Goal: Task Accomplishment & Management: Manage account settings

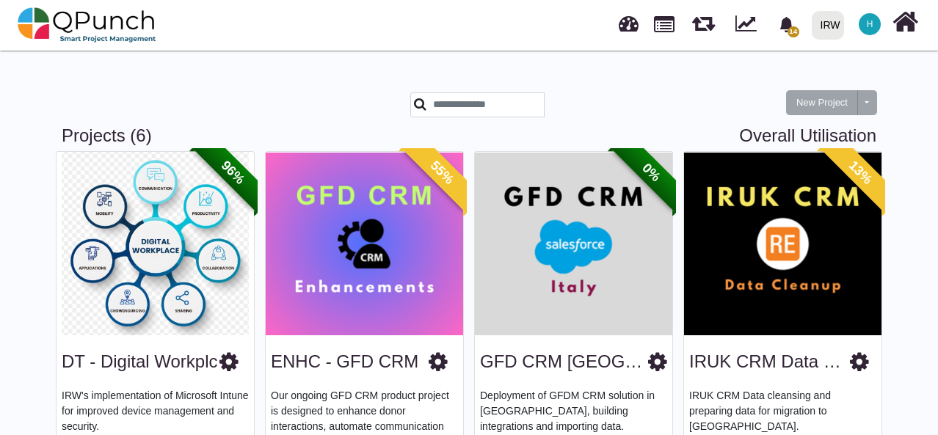
scroll to position [437, 0]
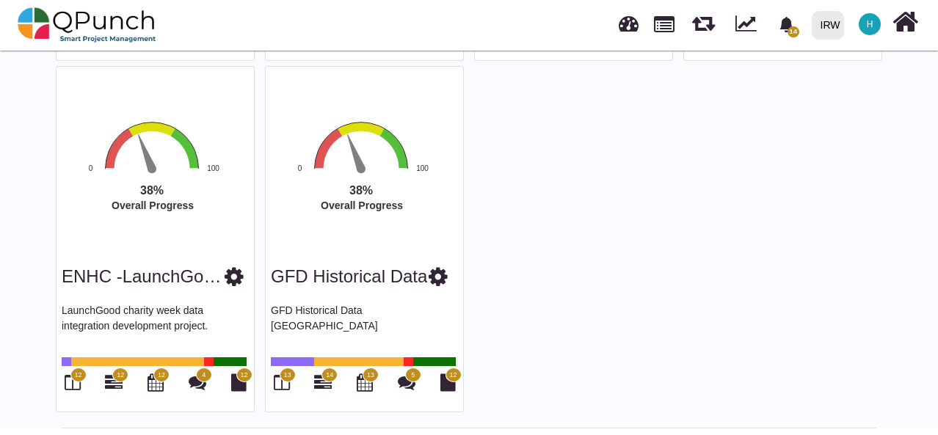
click at [336, 208] on text "Overall Progress" at bounding box center [362, 206] width 82 height 12
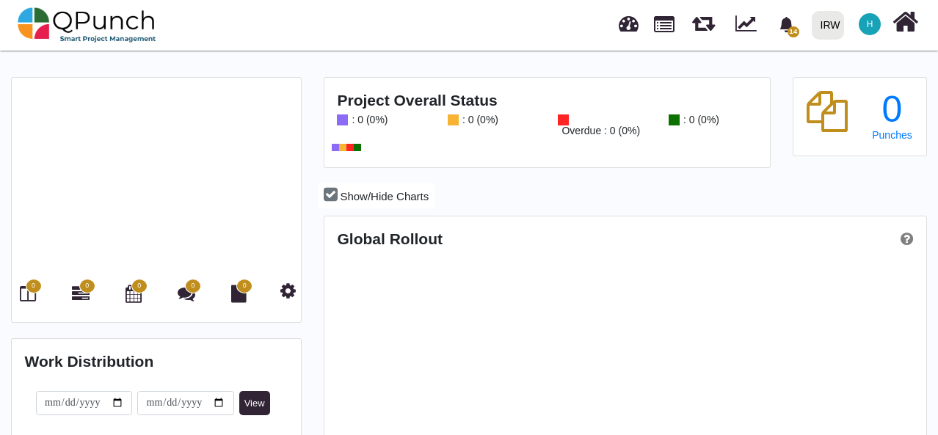
scroll to position [261, 599]
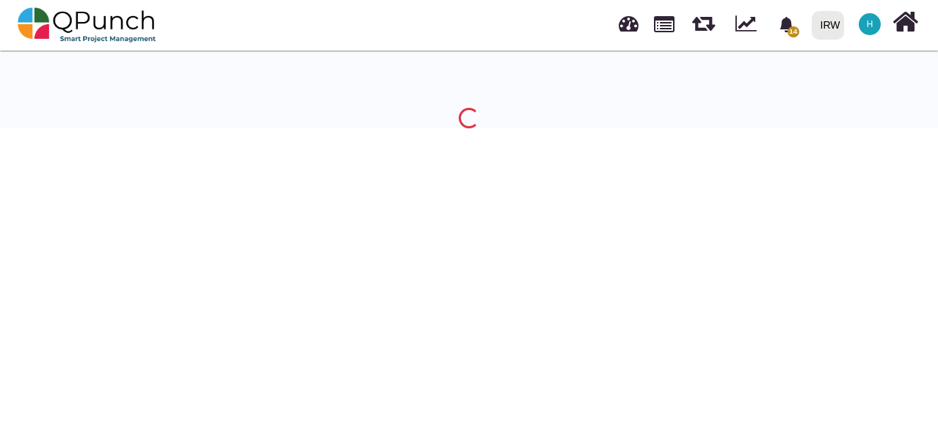
click at [28, 291] on body "14 Notification Clear Decide to schedule or on demand [PERSON_NAME] [DATE] Upda…" at bounding box center [469, 264] width 938 height 435
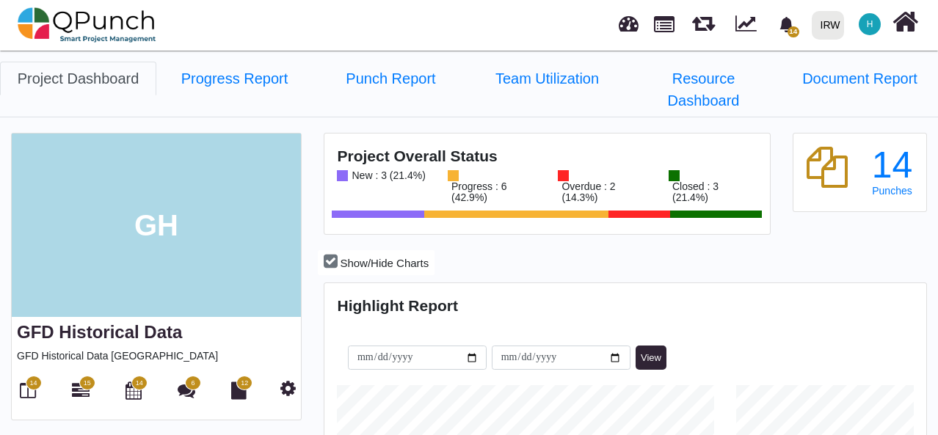
click at [29, 376] on span "14" at bounding box center [34, 383] width 16 height 15
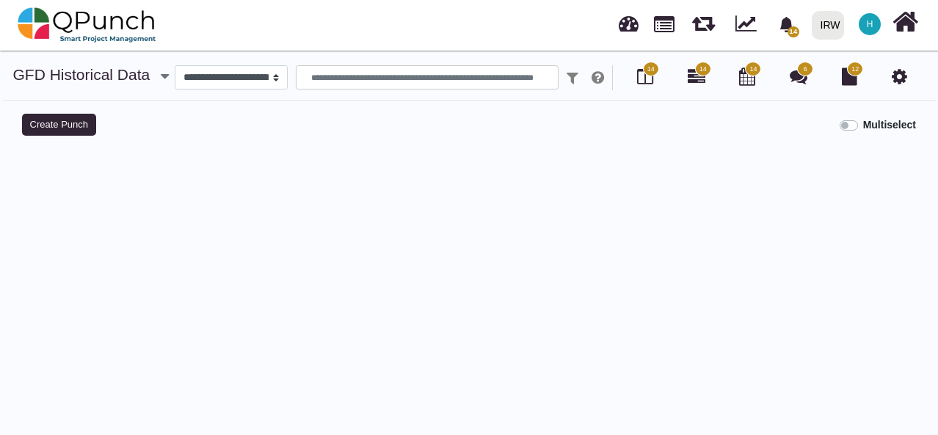
select select
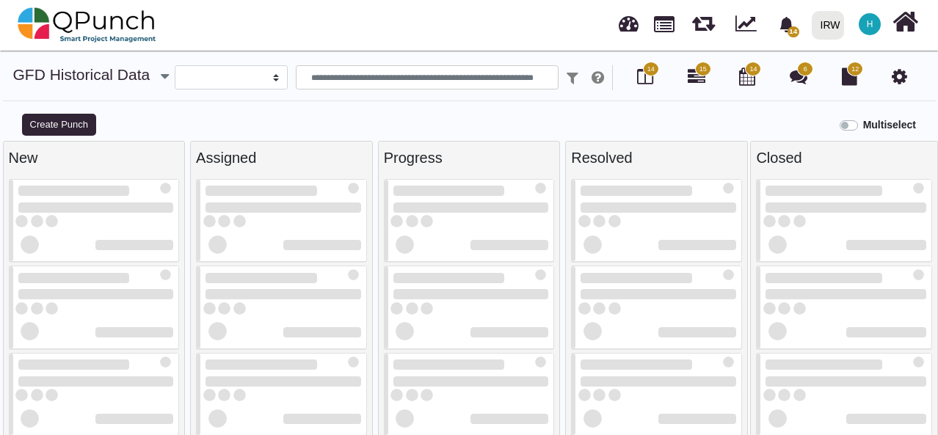
scroll to position [10, 0]
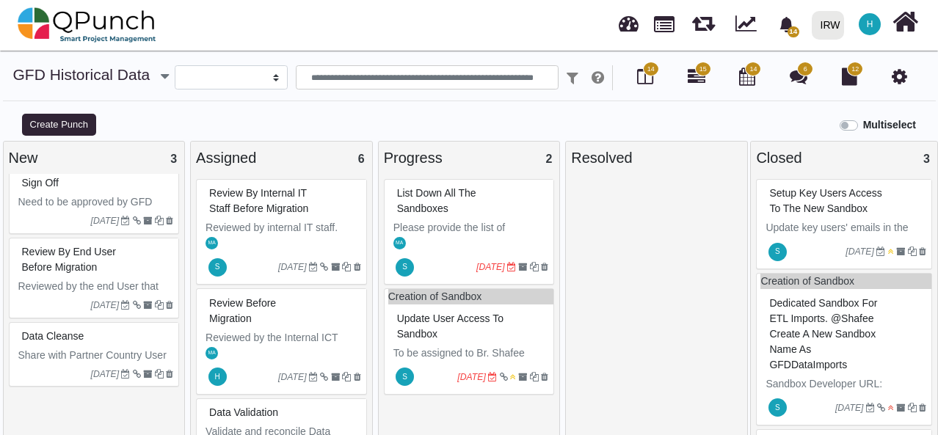
click at [111, 331] on div "Data Cleanse" at bounding box center [96, 336] width 156 height 23
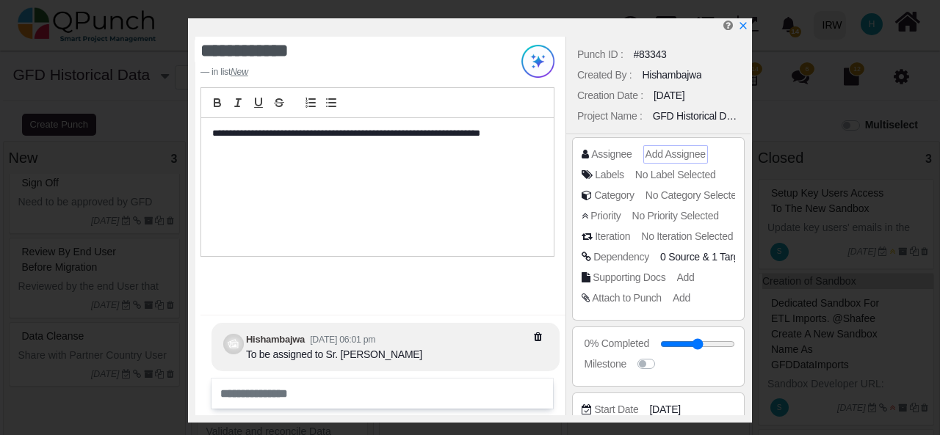
click at [676, 149] on span "Add Assignee" at bounding box center [675, 154] width 60 height 12
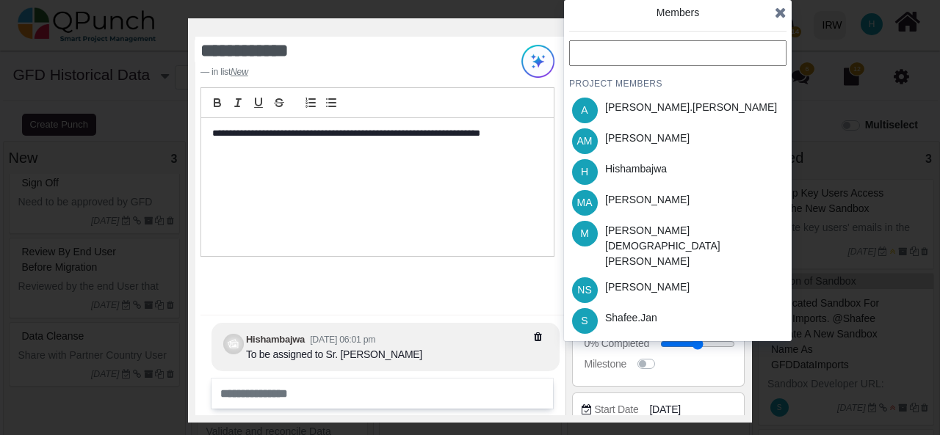
click at [780, 13] on icon at bounding box center [781, 12] width 12 height 15
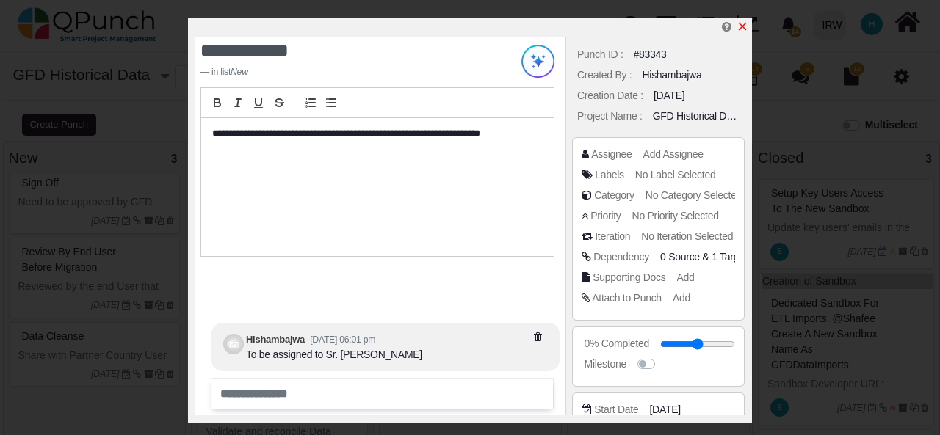
click at [743, 26] on icon "x" at bounding box center [742, 27] width 12 height 12
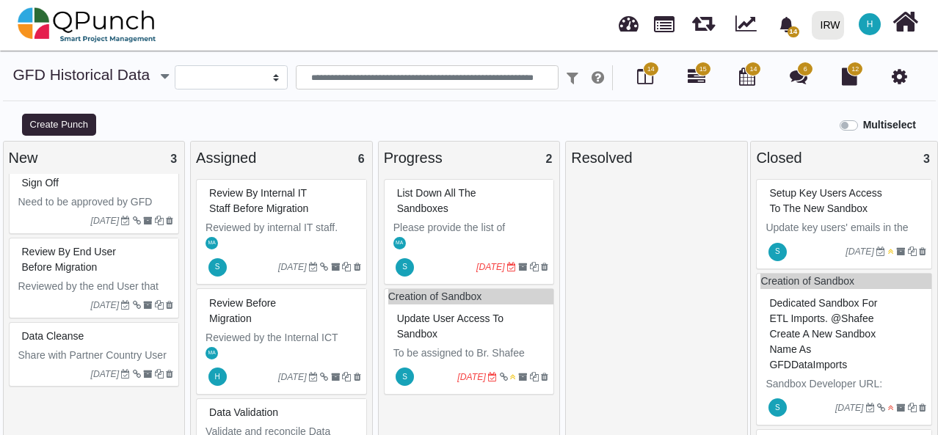
click at [900, 77] on icon at bounding box center [899, 77] width 15 height 18
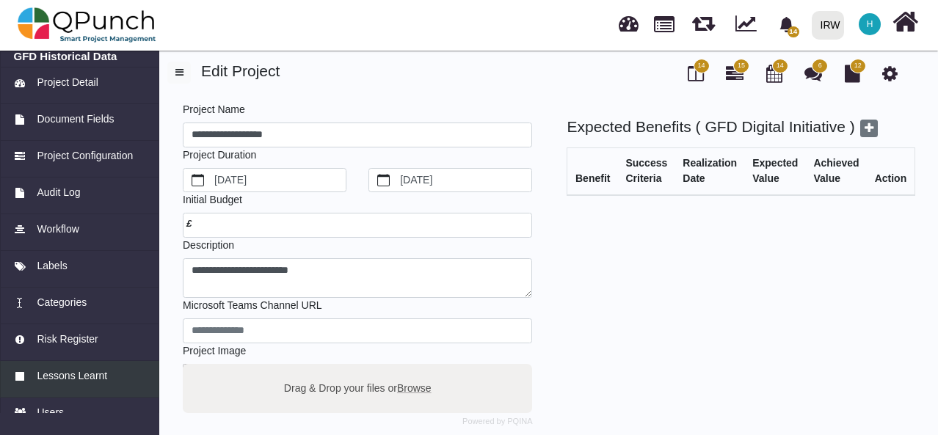
scroll to position [167, 0]
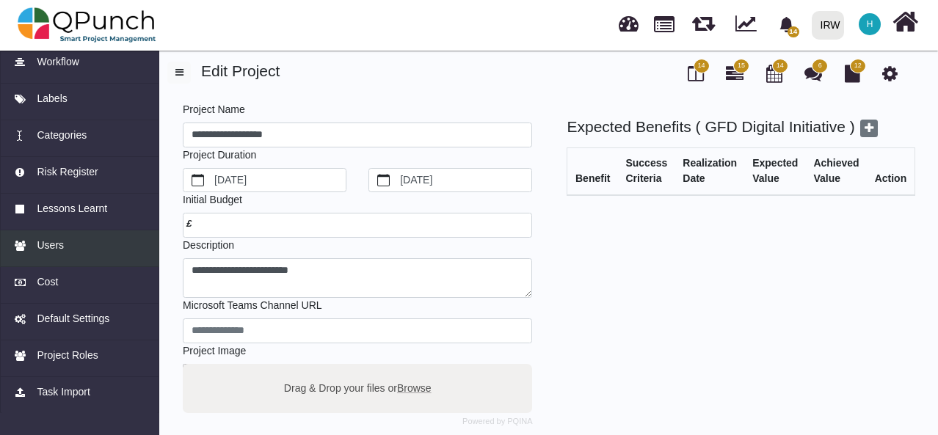
click at [56, 247] on span "Users" at bounding box center [50, 245] width 27 height 15
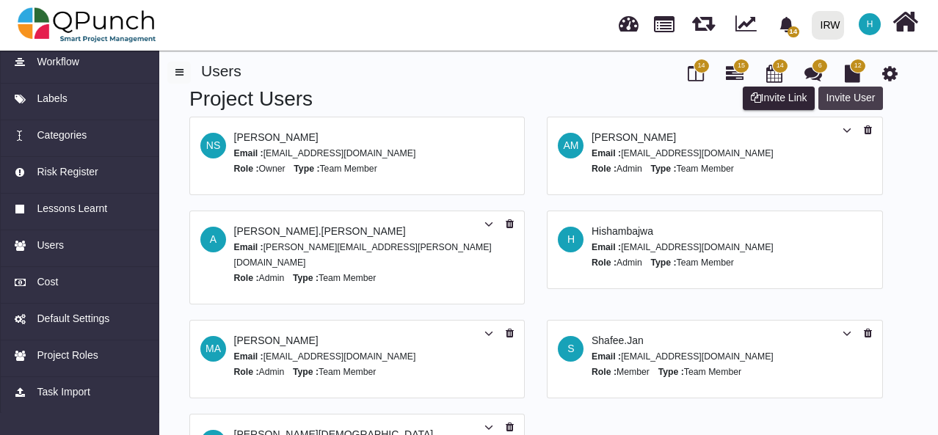
click at [841, 99] on button "Invite User" at bounding box center [851, 98] width 65 height 23
select select "*"
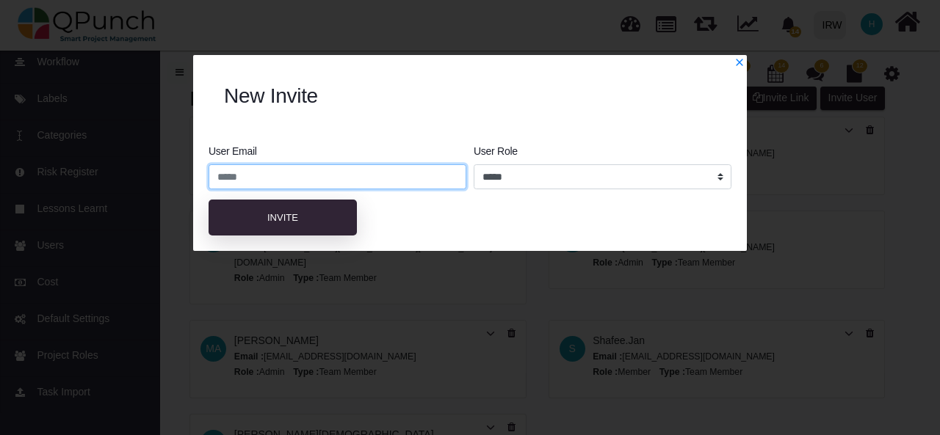
click at [308, 177] on input "email" at bounding box center [338, 176] width 258 height 25
paste input "**********"
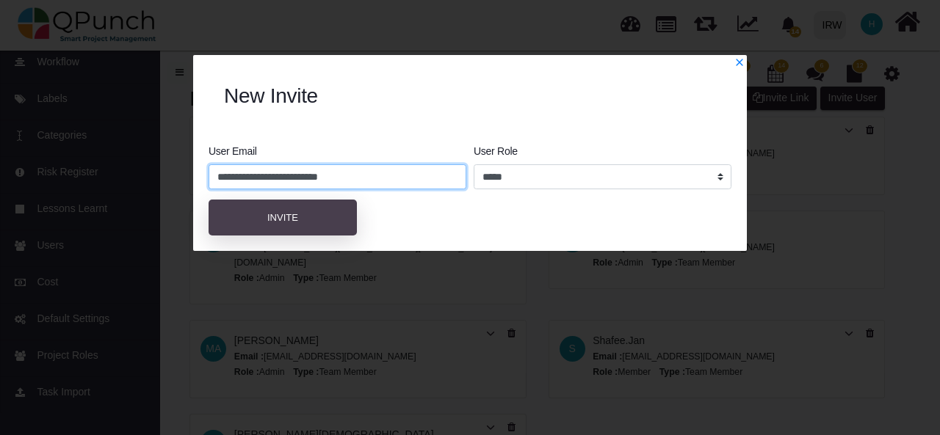
type input "**********"
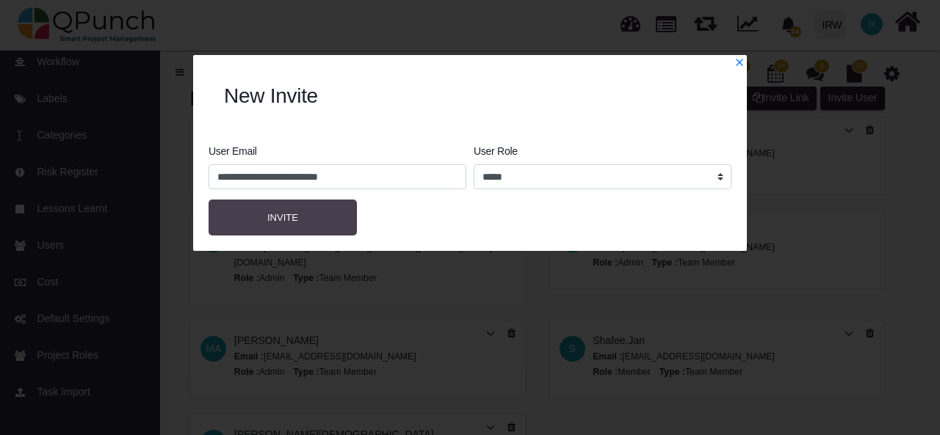
click at [298, 224] on button "Invite" at bounding box center [283, 218] width 148 height 37
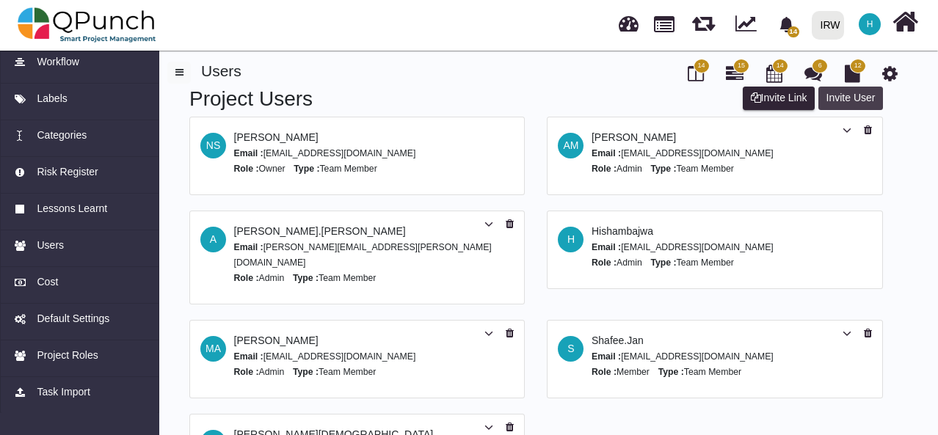
click at [842, 98] on button "Invite User" at bounding box center [851, 98] width 65 height 23
select select "*"
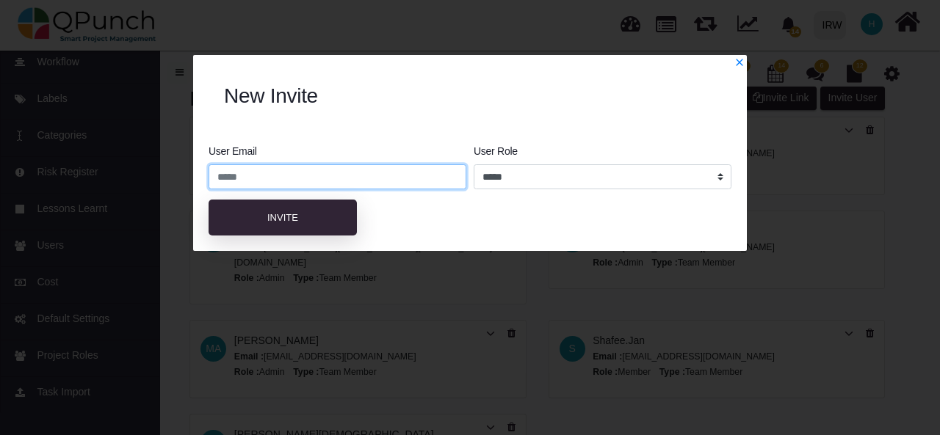
click at [408, 173] on input "email" at bounding box center [338, 176] width 258 height 25
paste input "**********"
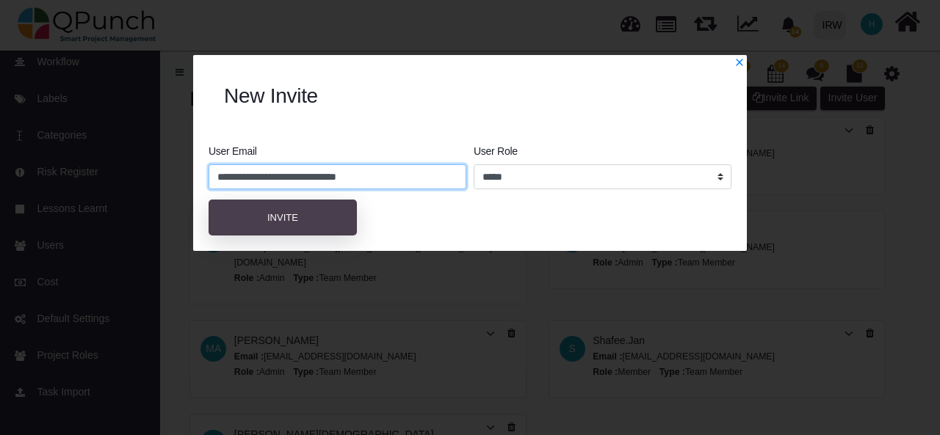
type input "**********"
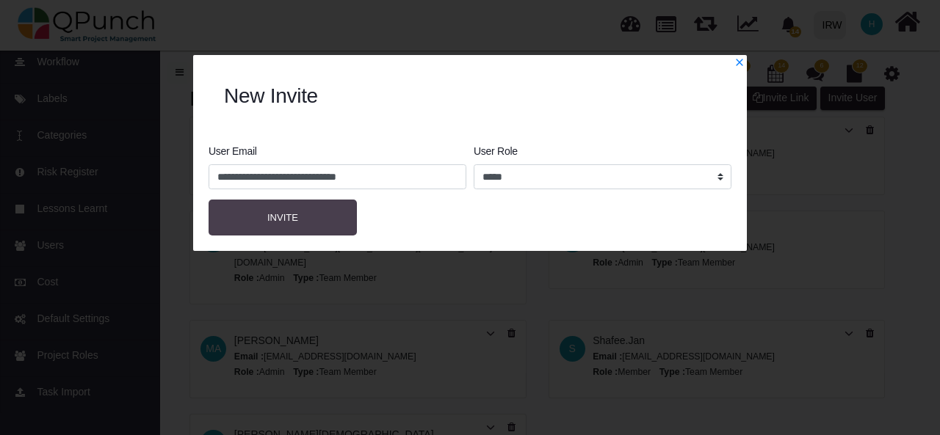
click at [298, 213] on button "Invite" at bounding box center [283, 218] width 148 height 37
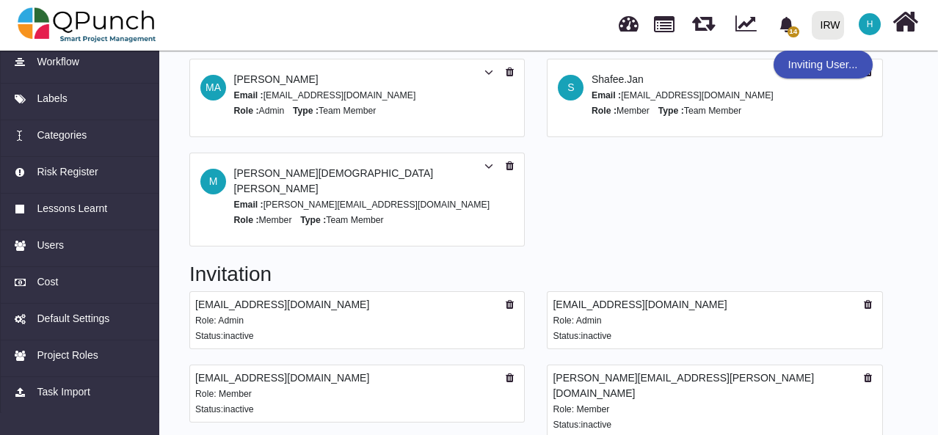
scroll to position [303, 0]
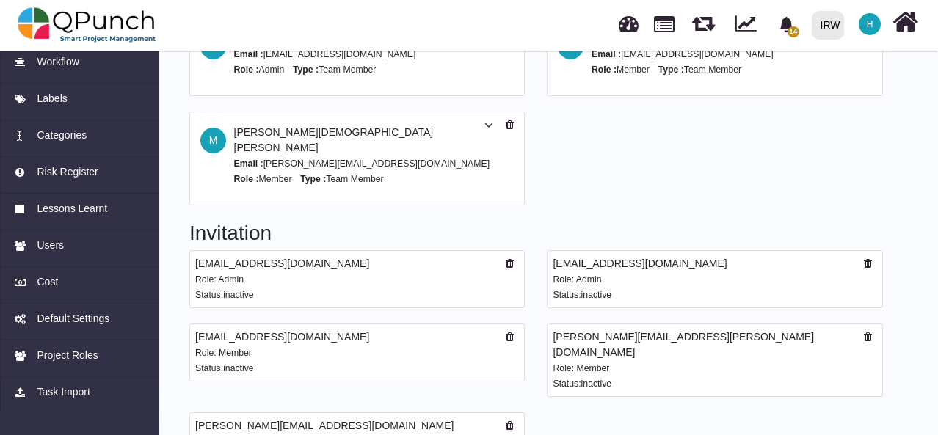
click at [489, 256] on div "[EMAIL_ADDRESS][DOMAIN_NAME]" at bounding box center [357, 263] width 324 height 15
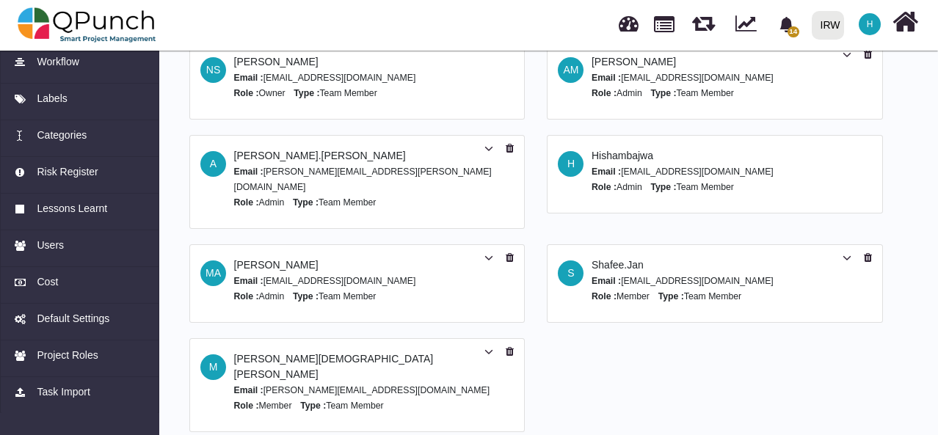
scroll to position [75, 0]
click at [687, 168] on small "Email : [EMAIL_ADDRESS][DOMAIN_NAME]" at bounding box center [683, 172] width 182 height 10
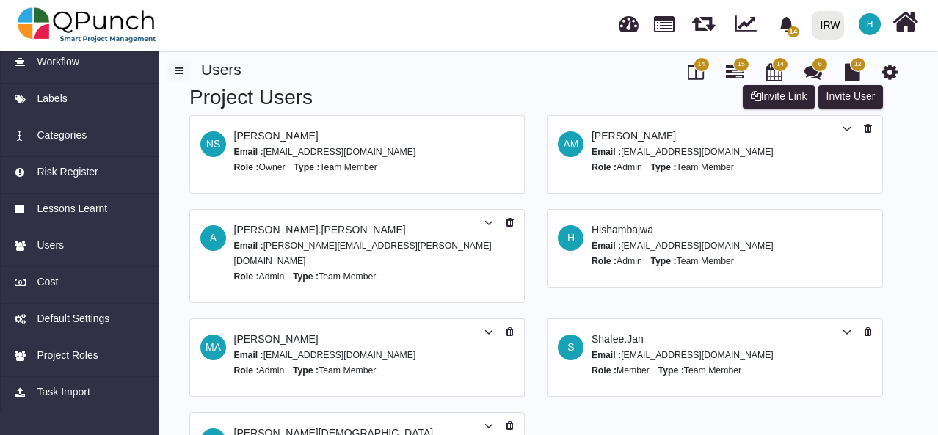
scroll to position [0, 0]
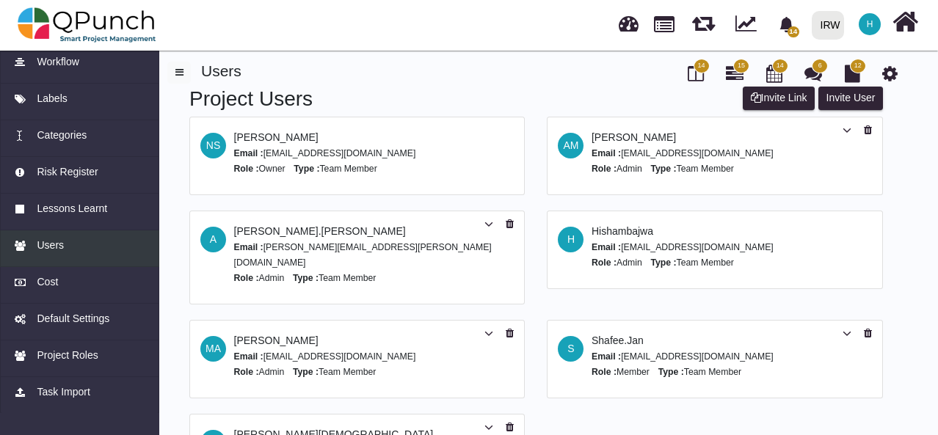
click at [60, 247] on span "Users" at bounding box center [50, 245] width 27 height 15
click at [695, 74] on icon at bounding box center [696, 74] width 16 height 18
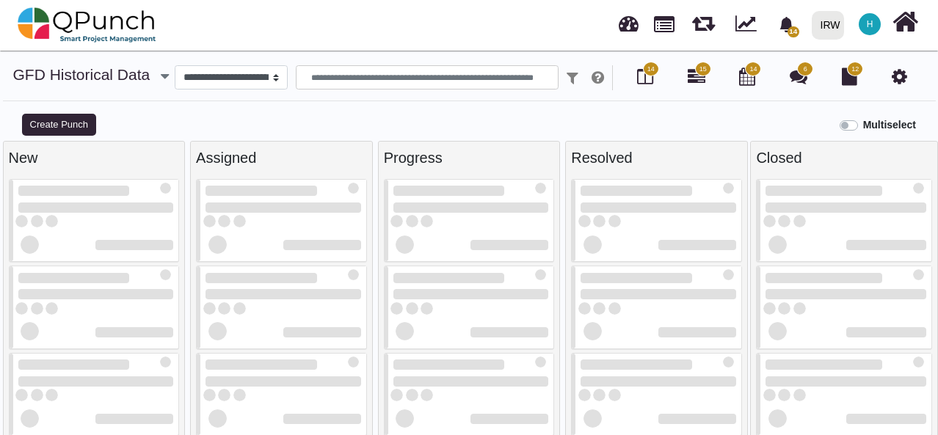
select select
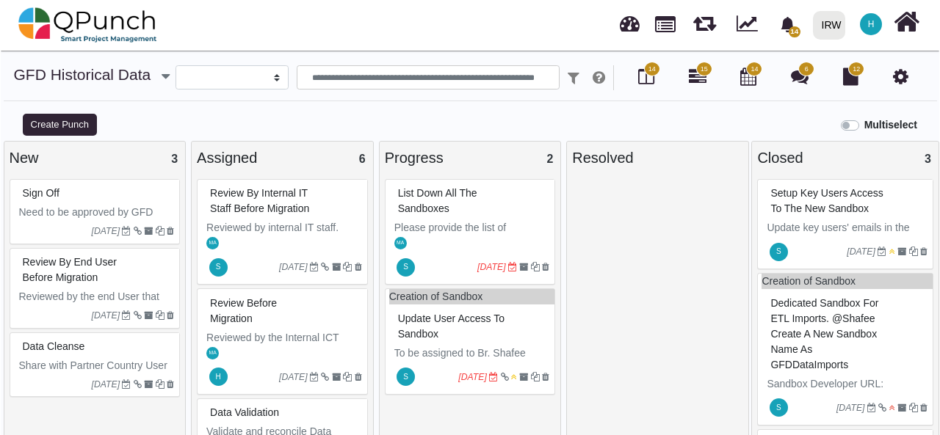
scroll to position [14, 0]
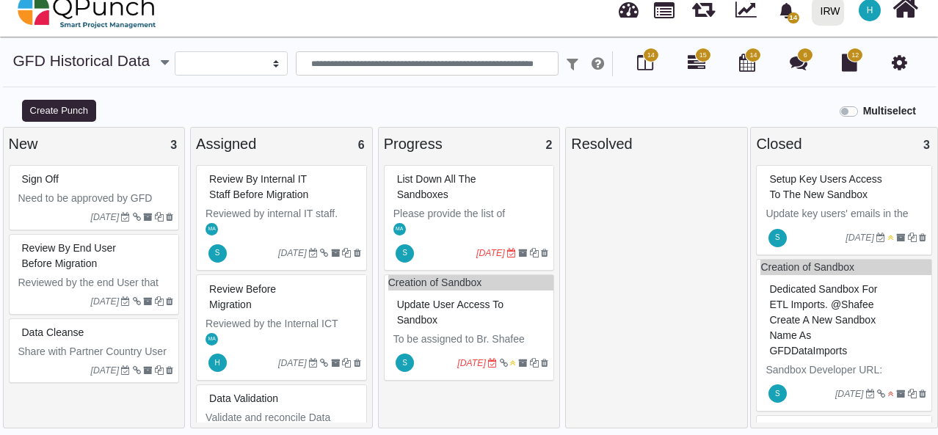
click at [495, 311] on div "Update User Access to Sandbox" at bounding box center [472, 313] width 156 height 38
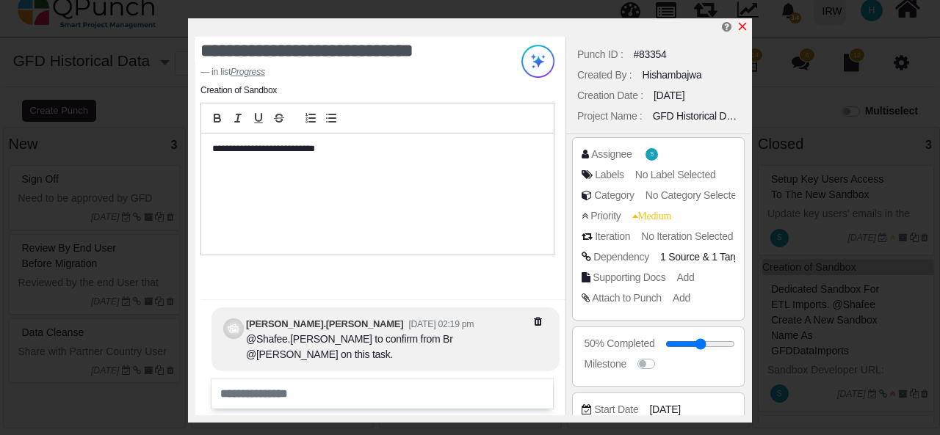
click at [743, 26] on icon "x" at bounding box center [742, 27] width 12 height 12
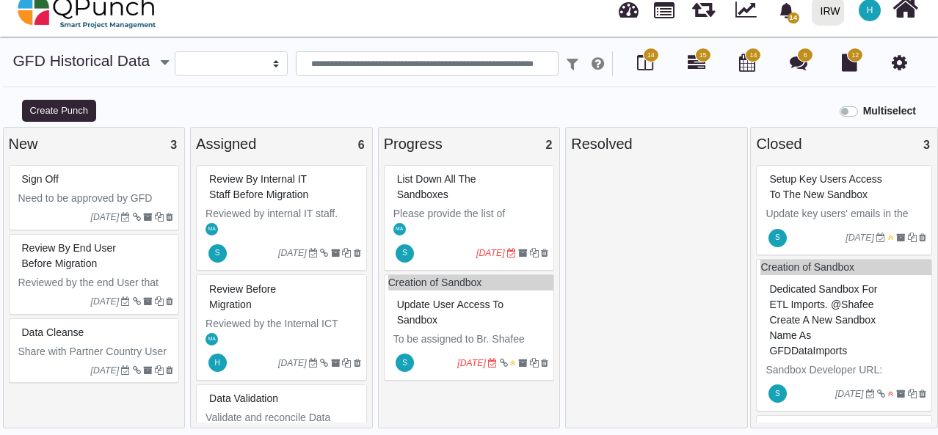
click at [460, 213] on p "Please provide the list of Sandboxes along with user accounts and their passwor…" at bounding box center [472, 229] width 156 height 46
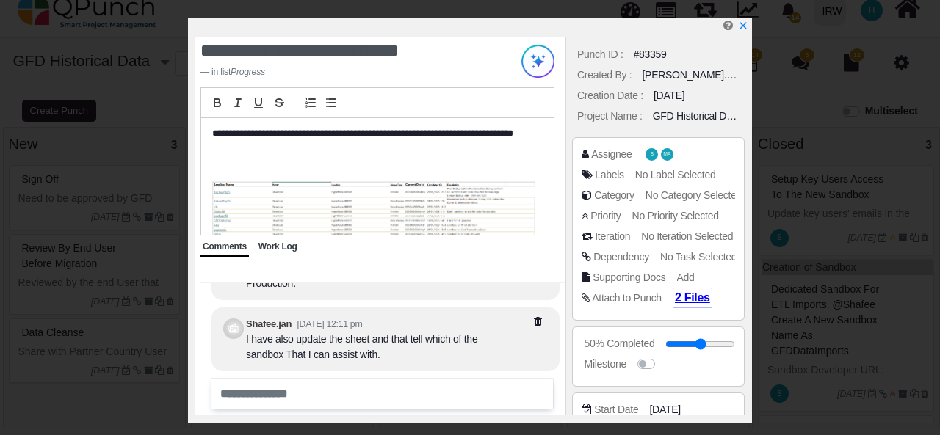
click at [678, 298] on span "2 Files" at bounding box center [692, 298] width 35 height 12
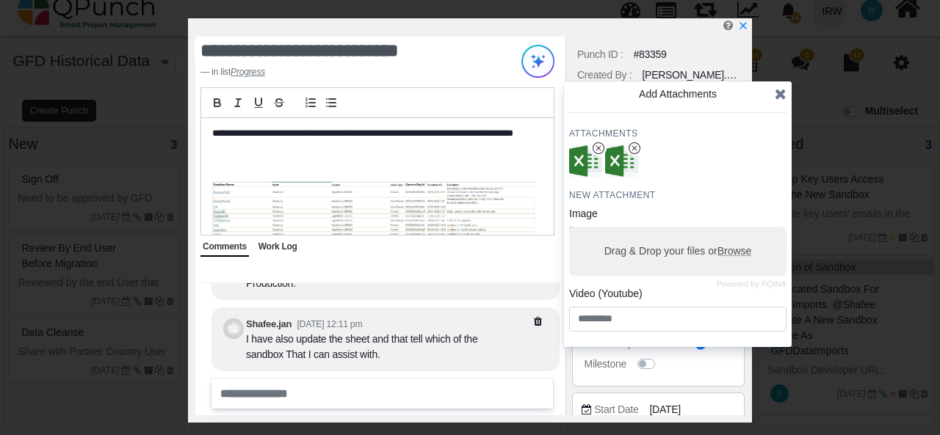
click at [782, 95] on icon at bounding box center [781, 94] width 12 height 15
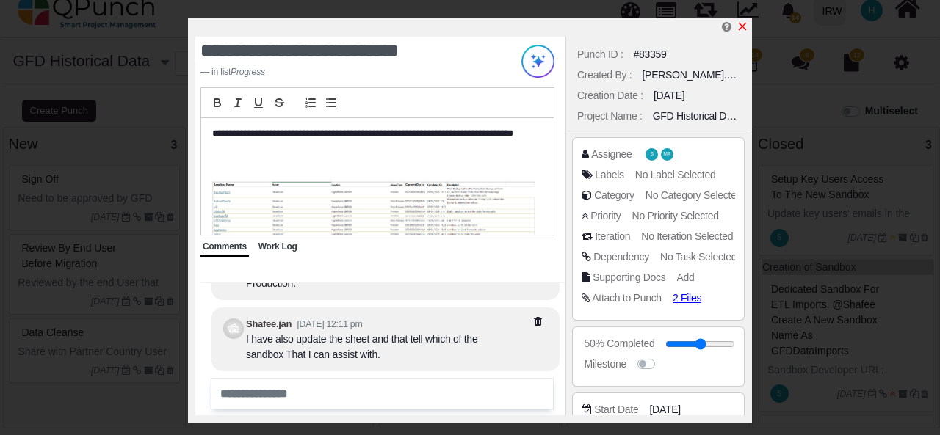
click at [745, 27] on icon "x" at bounding box center [742, 27] width 12 height 12
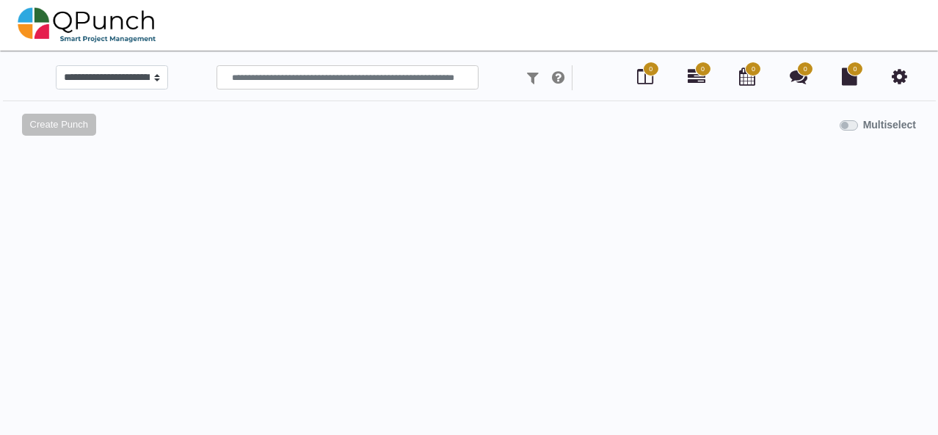
scroll to position [14, 0]
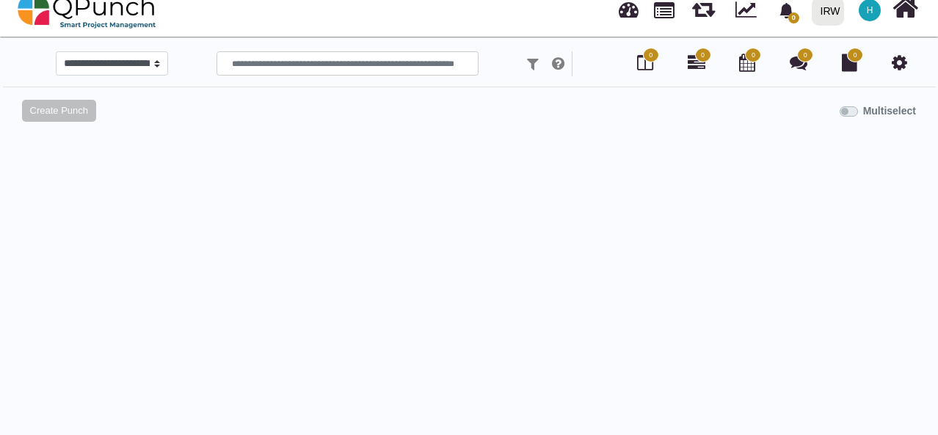
select select
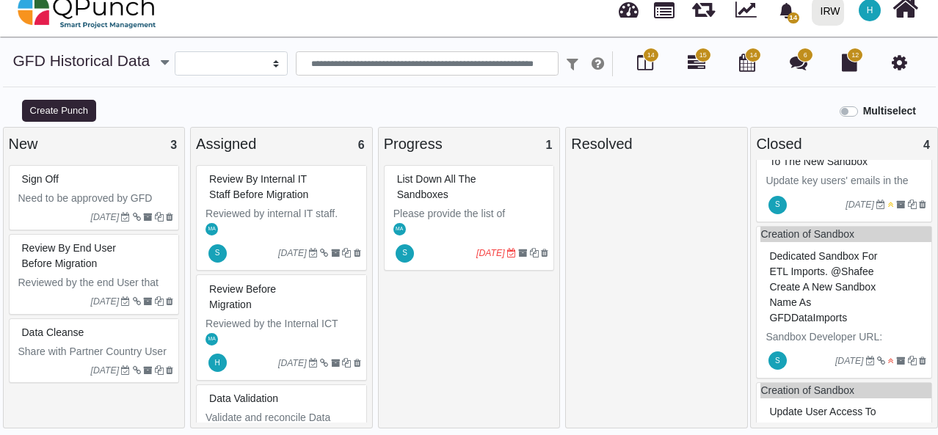
scroll to position [215, 0]
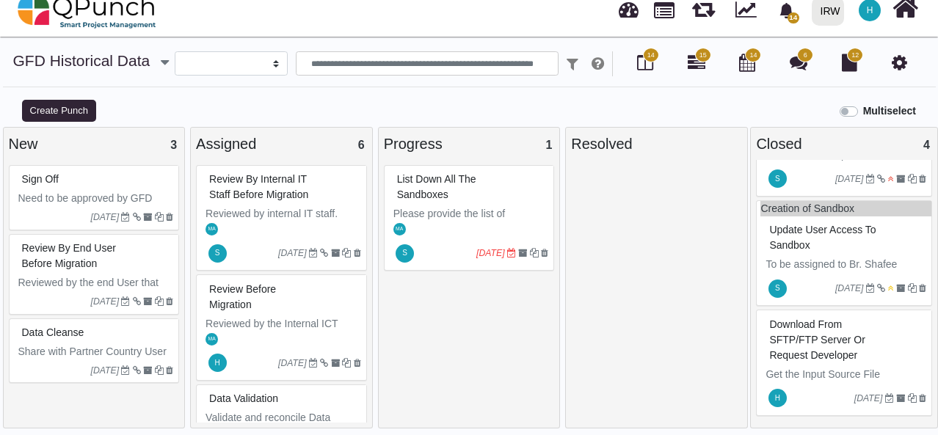
click at [809, 382] on div "H 11-09-2025" at bounding box center [846, 399] width 171 height 34
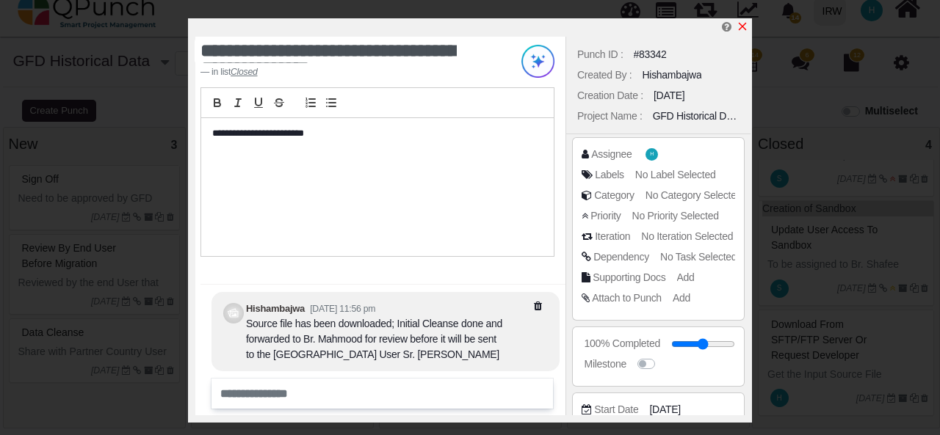
click at [746, 27] on icon "x" at bounding box center [742, 27] width 12 height 12
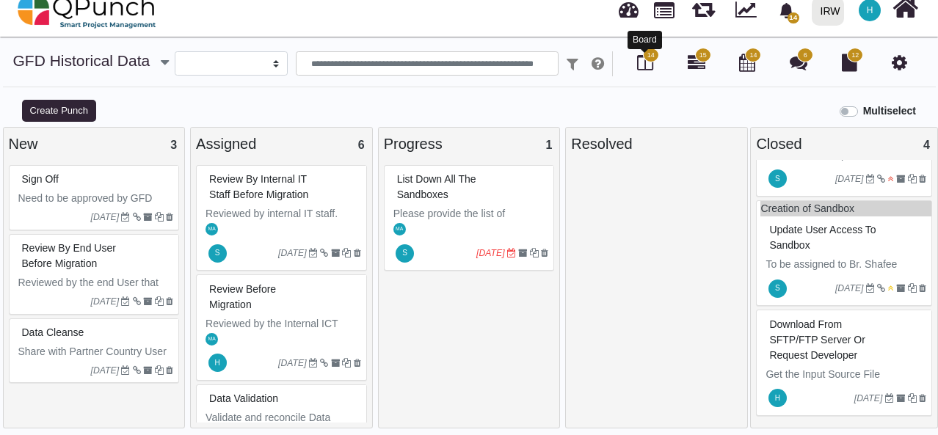
click at [648, 64] on icon at bounding box center [645, 63] width 16 height 18
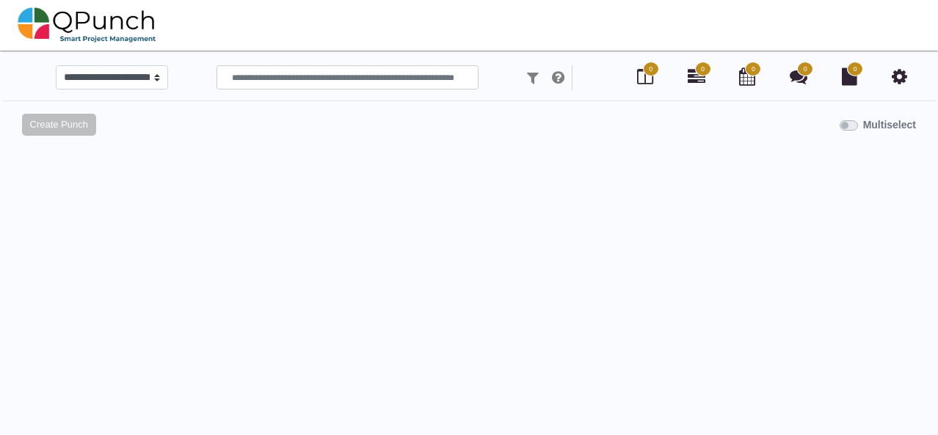
scroll to position [14, 0]
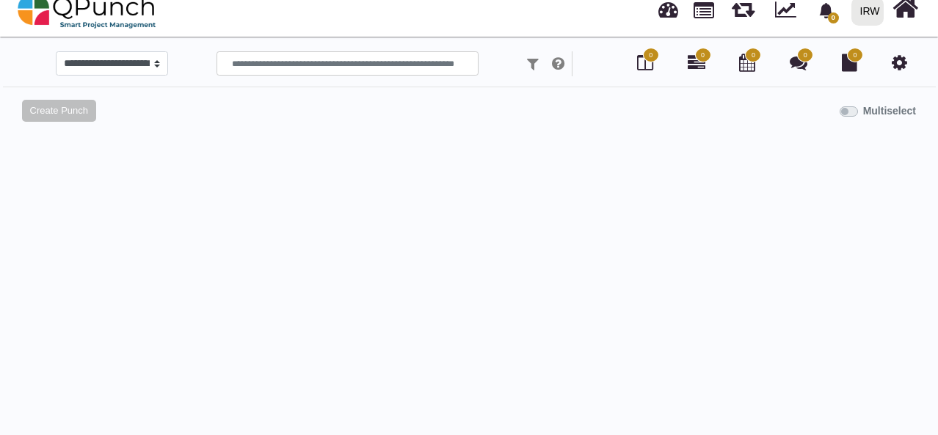
select select
